Goal: Navigation & Orientation: Understand site structure

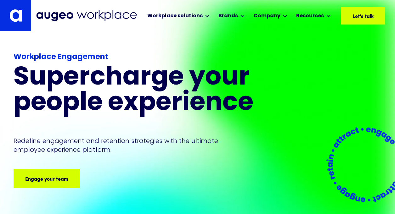
click at [27, 12] on link at bounding box center [15, 15] width 31 height 31
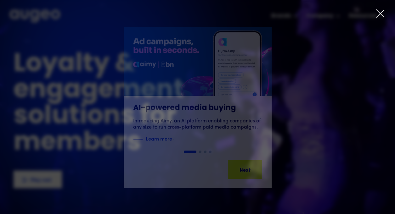
click at [384, 12] on icon at bounding box center [380, 13] width 9 height 9
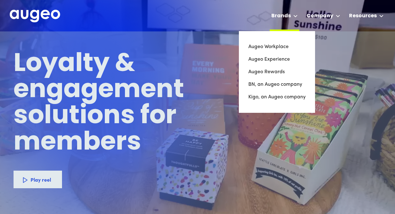
click at [281, 16] on div "Brands" at bounding box center [281, 16] width 20 height 8
